Goal: Task Accomplishment & Management: Manage account settings

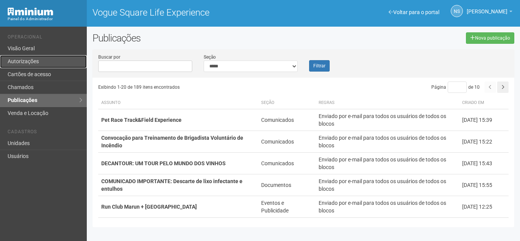
click at [33, 61] on link "Autorizações" at bounding box center [43, 61] width 87 height 13
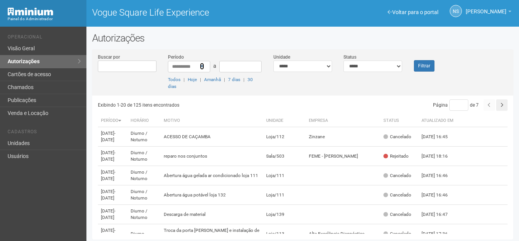
click at [201, 65] on icon at bounding box center [202, 66] width 4 height 5
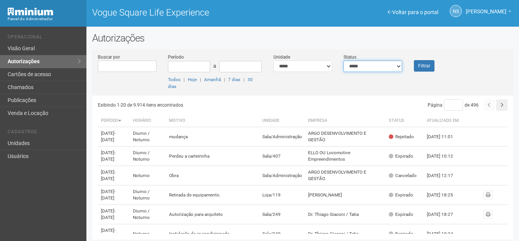
click at [376, 68] on select "**********" at bounding box center [372, 66] width 59 height 11
click at [343, 61] on select "**********" at bounding box center [372, 66] width 59 height 11
drag, startPoint x: 391, startPoint y: 66, endPoint x: 388, endPoint y: 71, distance: 6.0
click at [391, 66] on select "**********" at bounding box center [372, 66] width 59 height 11
select select "*"
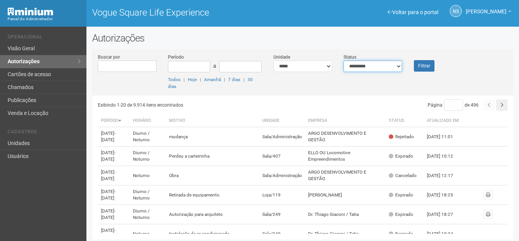
click at [343, 61] on select "**********" at bounding box center [372, 66] width 59 height 11
click at [415, 65] on button "Filtrar" at bounding box center [424, 65] width 21 height 11
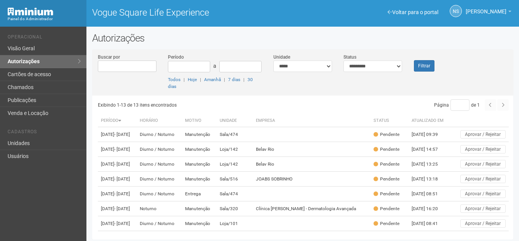
scroll to position [38, 0]
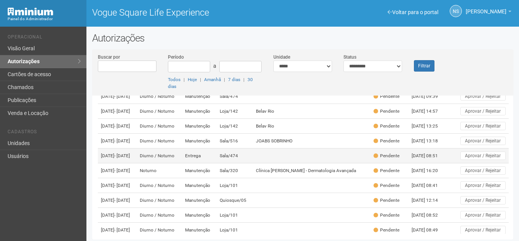
click at [349, 163] on td at bounding box center [312, 156] width 118 height 15
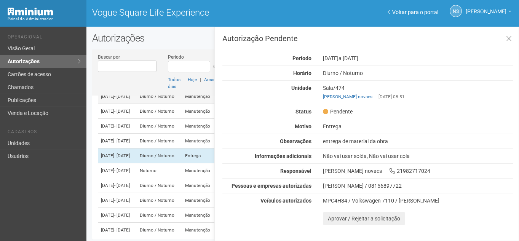
click at [205, 102] on td "Manutenção" at bounding box center [199, 96] width 35 height 15
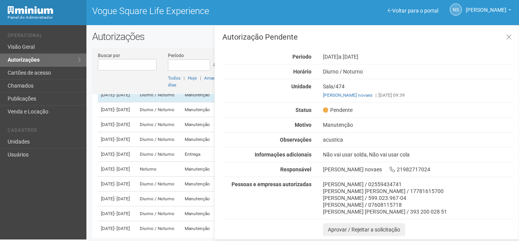
scroll to position [2, 0]
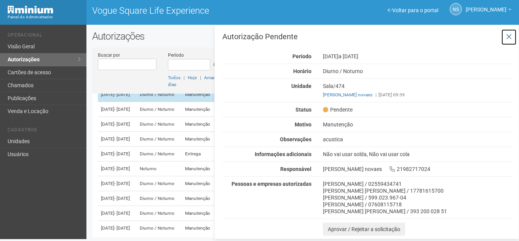
drag, startPoint x: 509, startPoint y: 37, endPoint x: 386, endPoint y: 103, distance: 139.7
click at [508, 37] on icon at bounding box center [509, 37] width 6 height 8
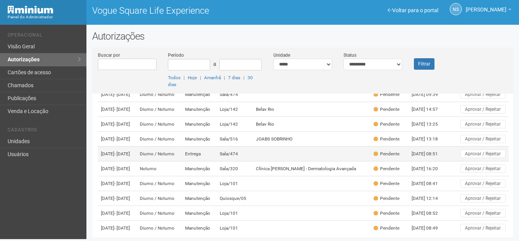
click at [285, 161] on td at bounding box center [312, 154] width 118 height 15
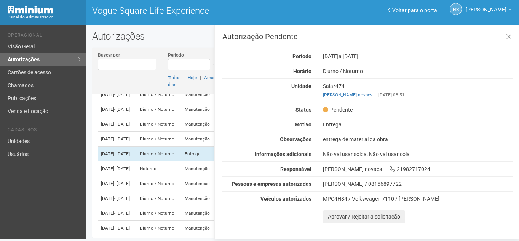
click at [359, 34] on h3 "Autorização Pendente" at bounding box center [367, 37] width 291 height 8
click at [508, 38] on icon at bounding box center [509, 37] width 6 height 8
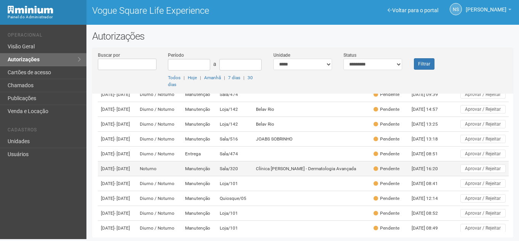
click at [339, 176] on td "Clínica Caroline Antunes - Dermatologia Avançada" at bounding box center [312, 168] width 118 height 15
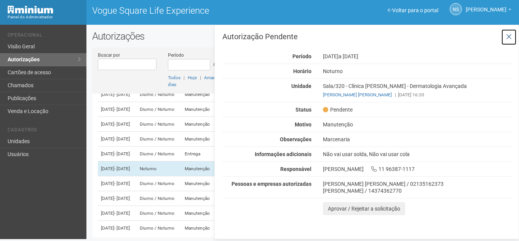
click at [507, 34] on icon at bounding box center [509, 37] width 6 height 8
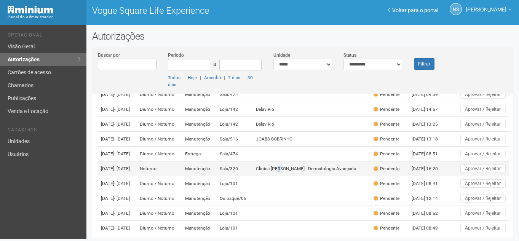
click at [291, 176] on td "Clínica Caroline Antunes - Dermatologia Avançada" at bounding box center [312, 168] width 118 height 15
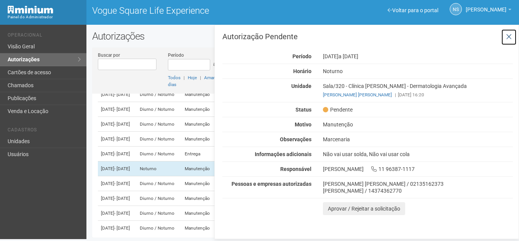
click at [510, 36] on icon at bounding box center [509, 37] width 6 height 8
